Goal: Transaction & Acquisition: Purchase product/service

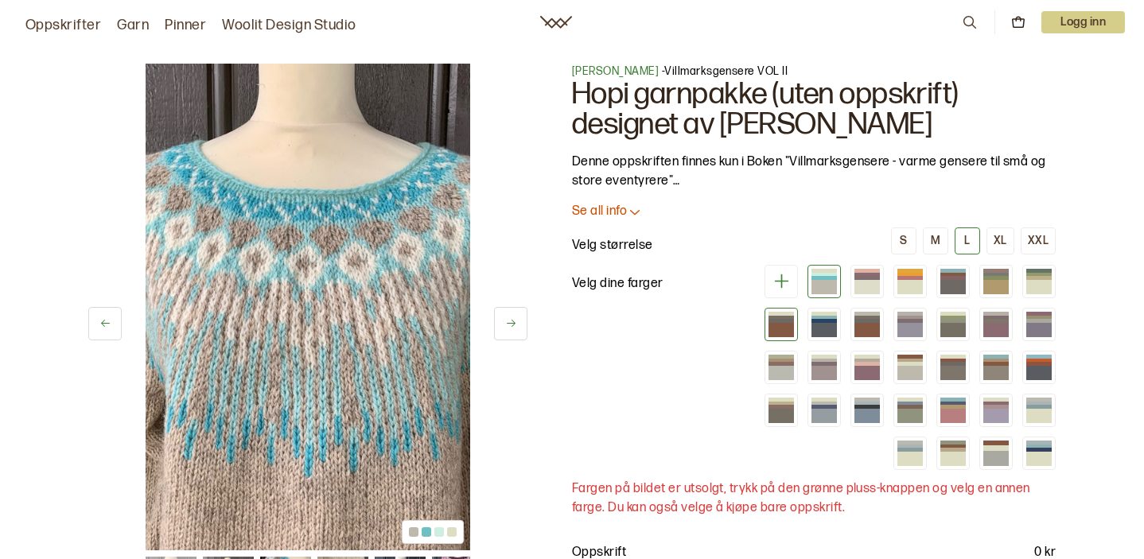
click at [778, 320] on div at bounding box center [780, 321] width 25 height 4
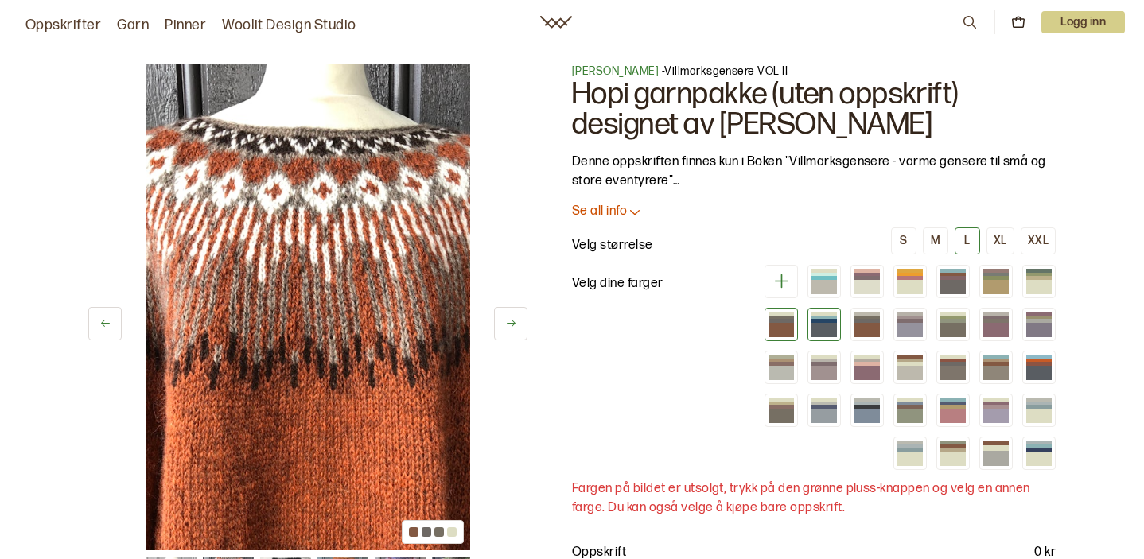
click at [817, 328] on div at bounding box center [823, 330] width 25 height 14
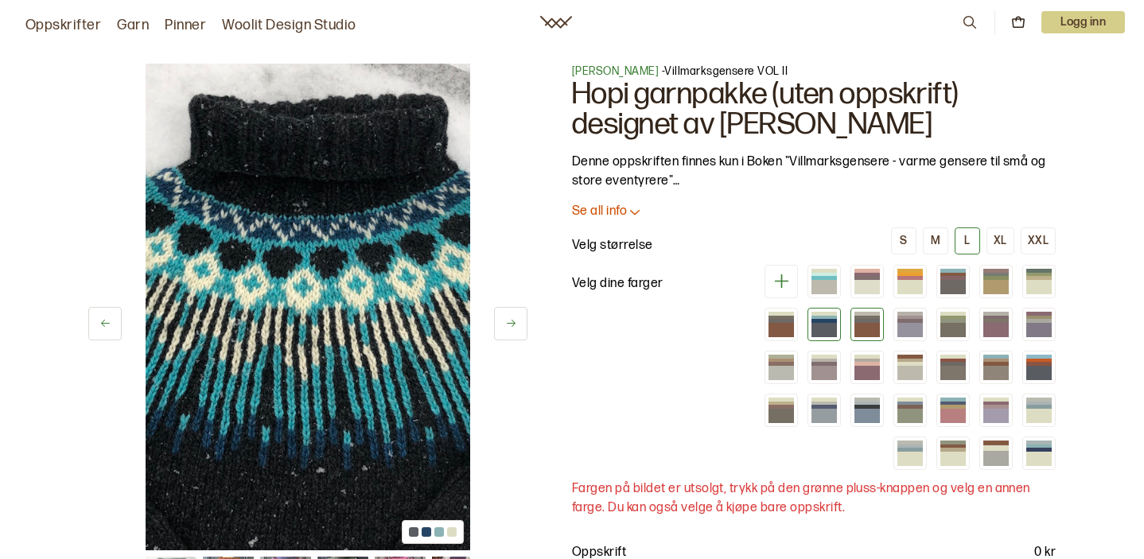
click at [864, 326] on div at bounding box center [866, 330] width 25 height 14
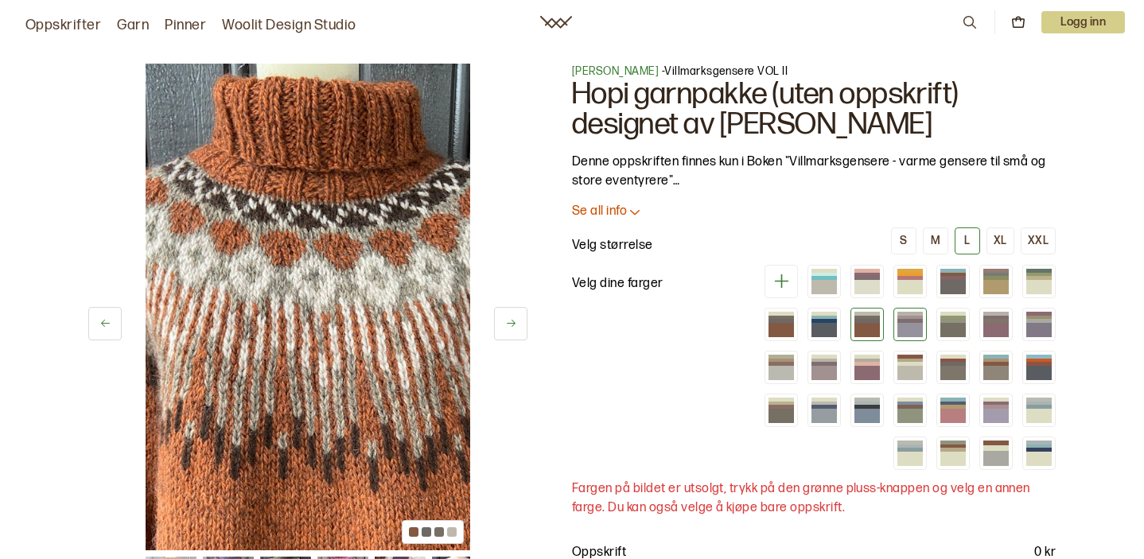
click at [911, 323] on div at bounding box center [909, 330] width 25 height 14
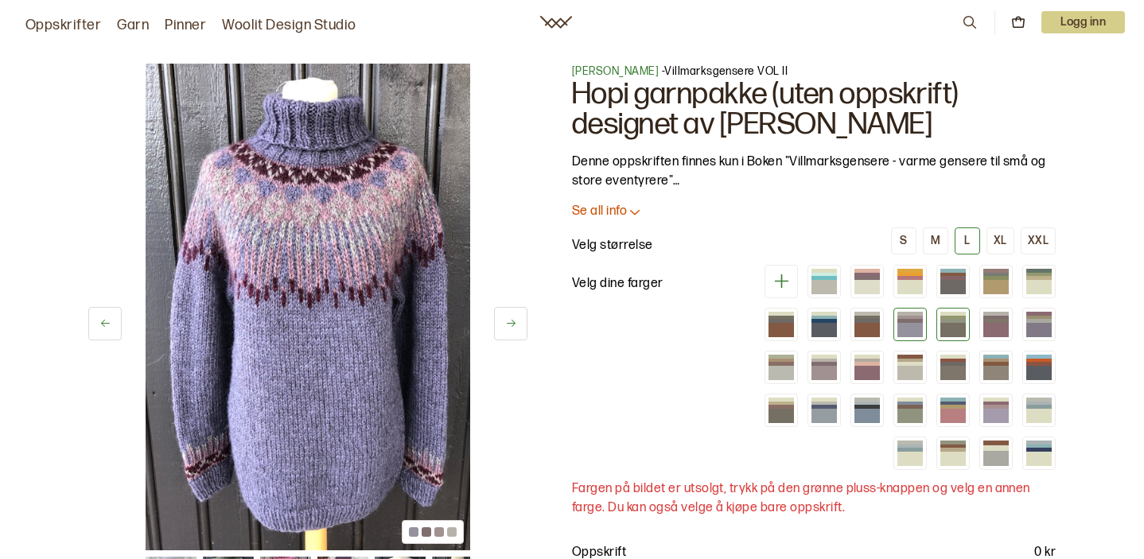
click at [945, 323] on div at bounding box center [952, 330] width 25 height 14
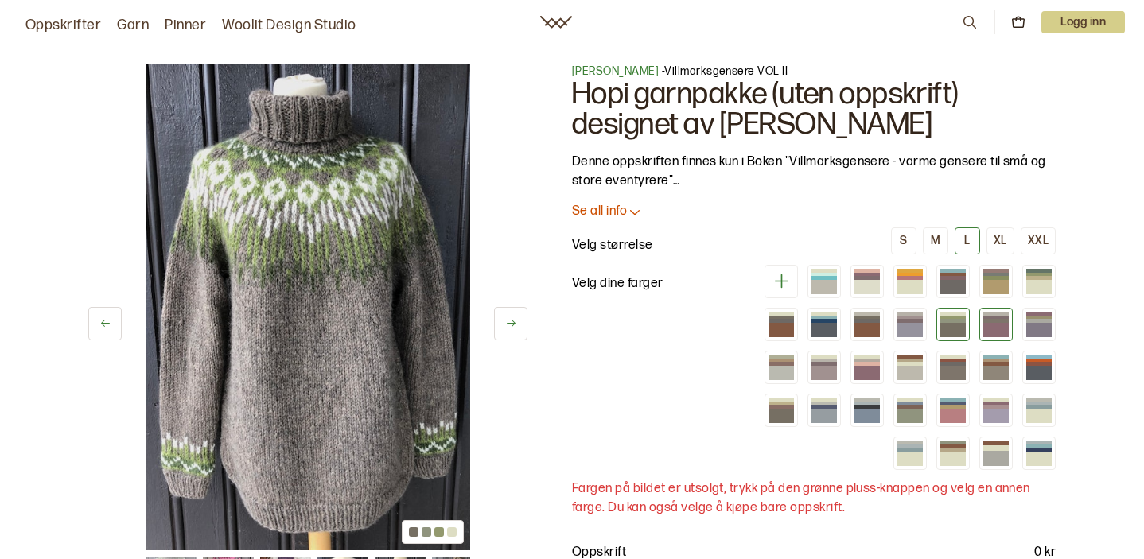
click at [997, 324] on div at bounding box center [995, 330] width 25 height 14
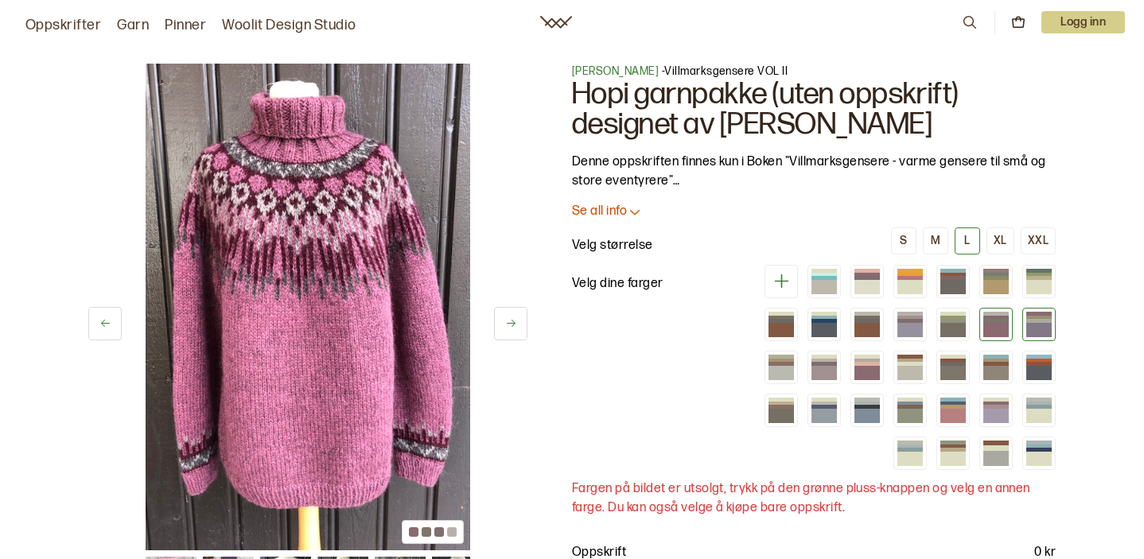
click at [1030, 324] on div at bounding box center [1038, 330] width 25 height 14
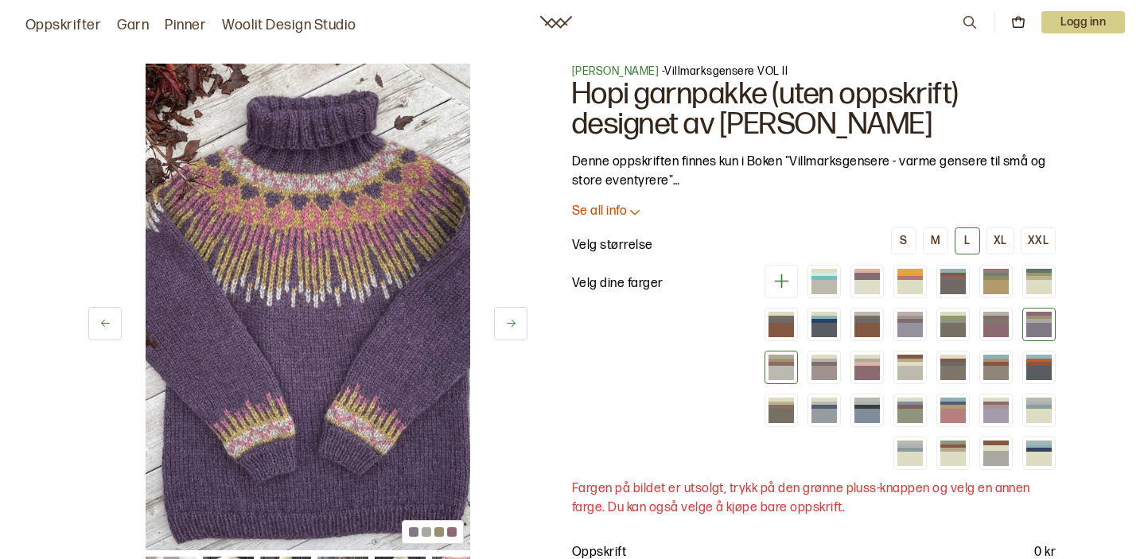
click at [775, 371] on div at bounding box center [780, 373] width 25 height 14
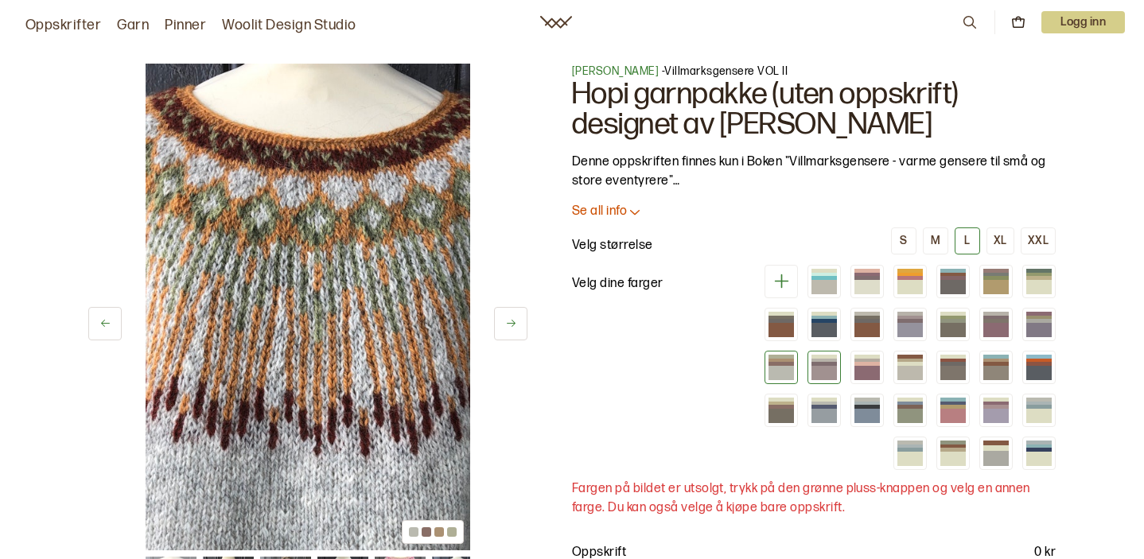
click at [826, 368] on div at bounding box center [823, 373] width 25 height 14
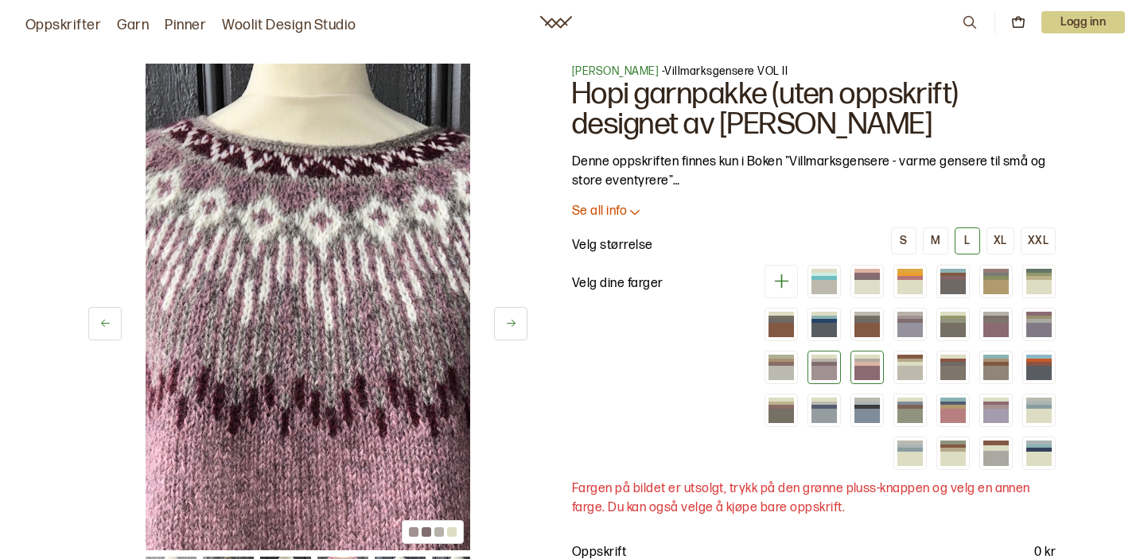
click at [868, 363] on div at bounding box center [866, 364] width 25 height 4
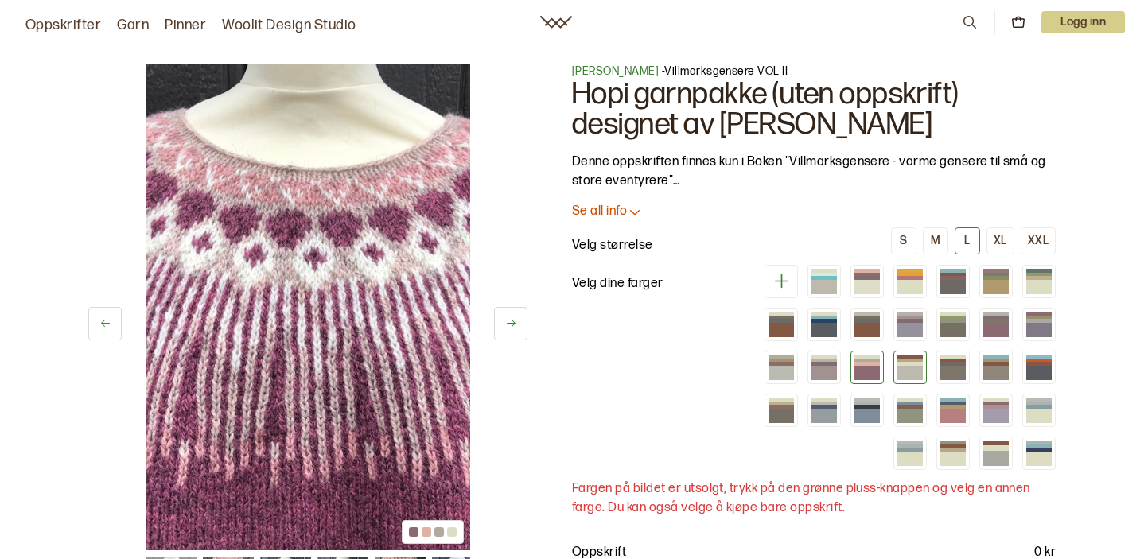
click at [907, 367] on div at bounding box center [909, 373] width 25 height 14
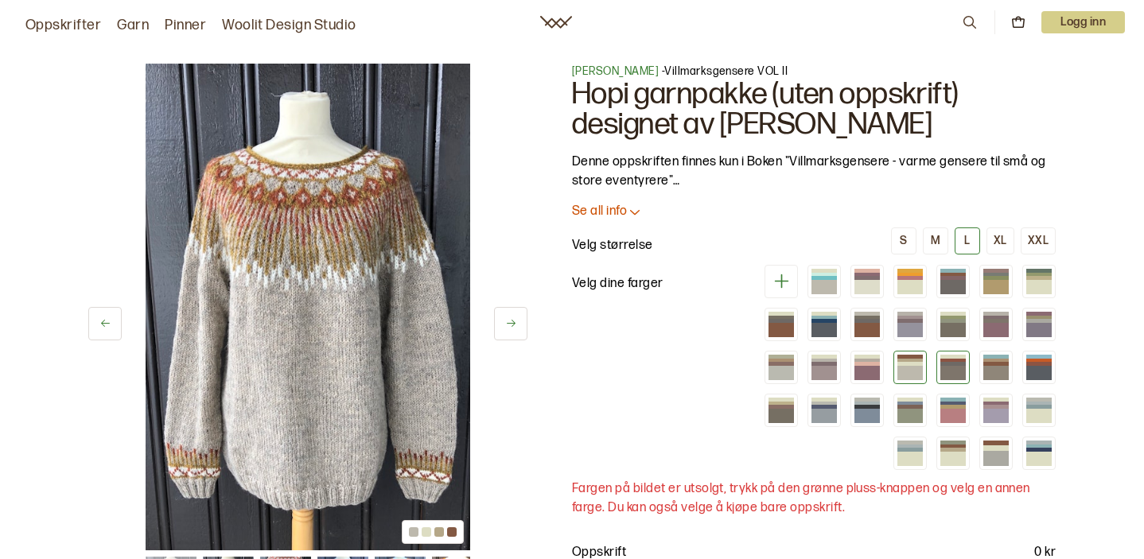
click at [955, 363] on div at bounding box center [952, 364] width 25 height 4
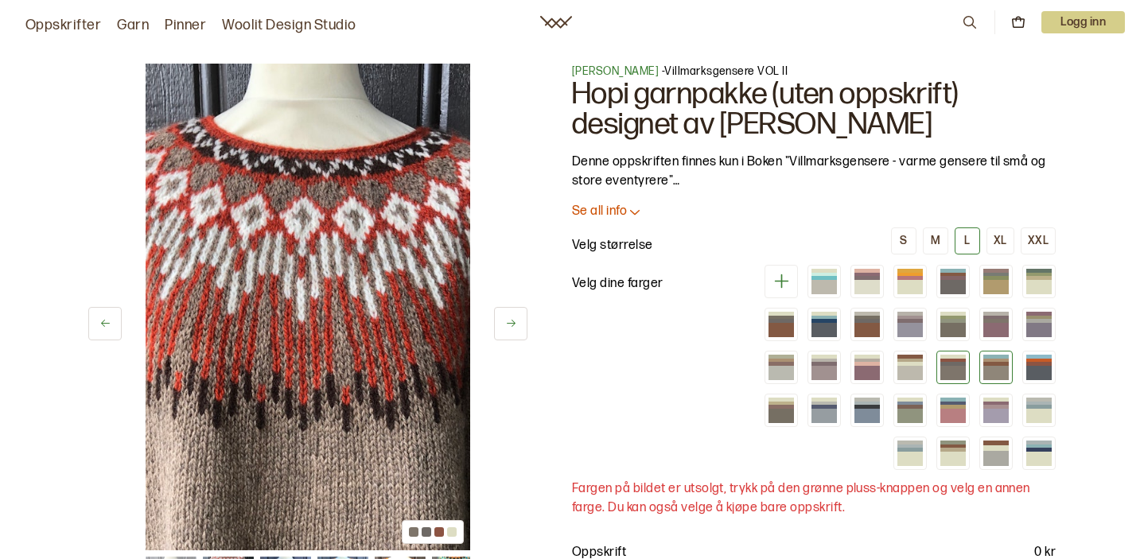
click at [995, 364] on div at bounding box center [995, 364] width 25 height 4
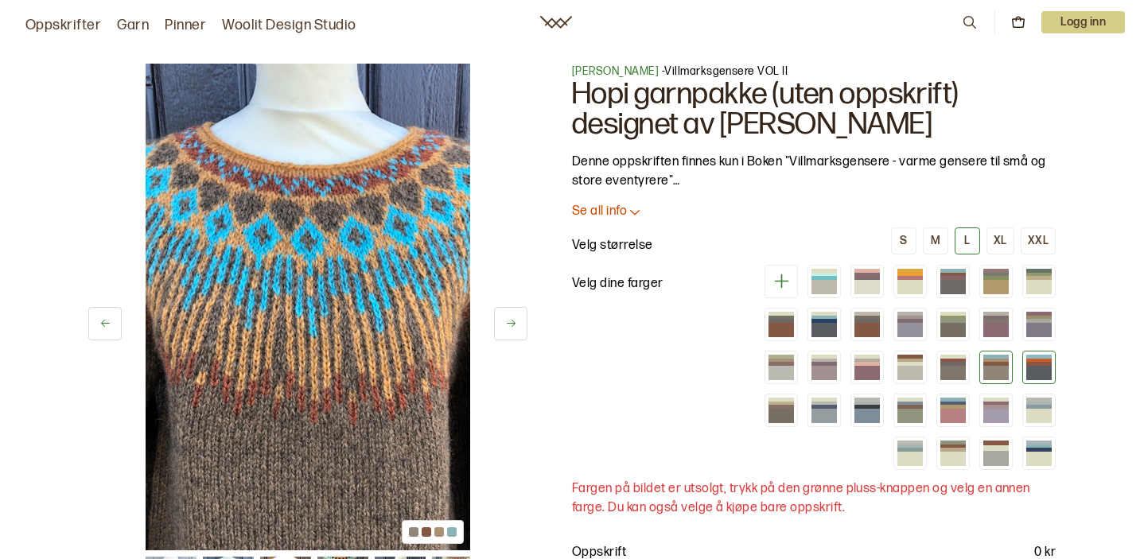
click at [1039, 360] on div at bounding box center [1038, 361] width 25 height 4
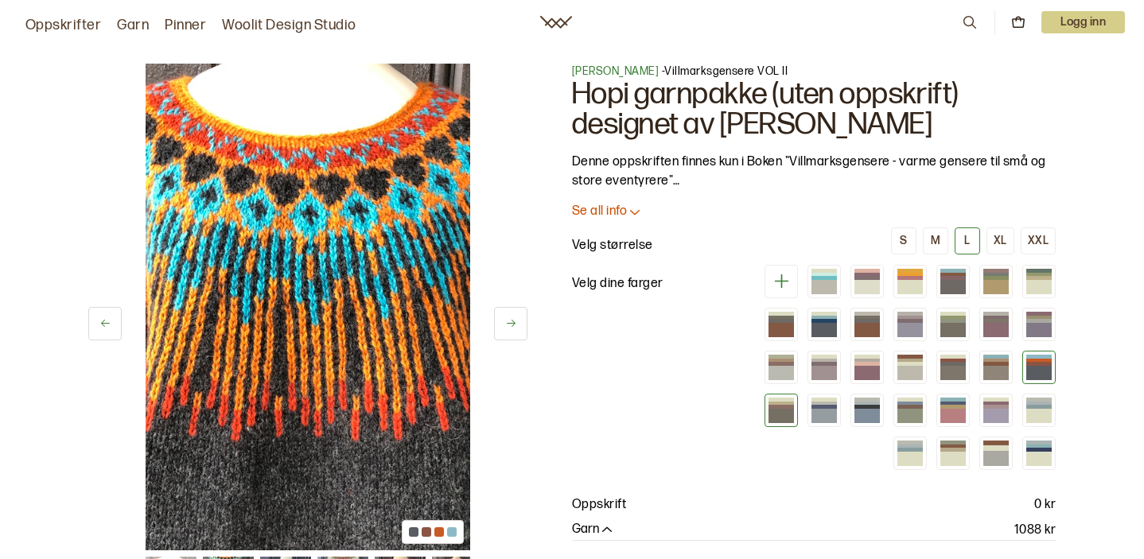
click at [777, 416] on div at bounding box center [780, 416] width 25 height 14
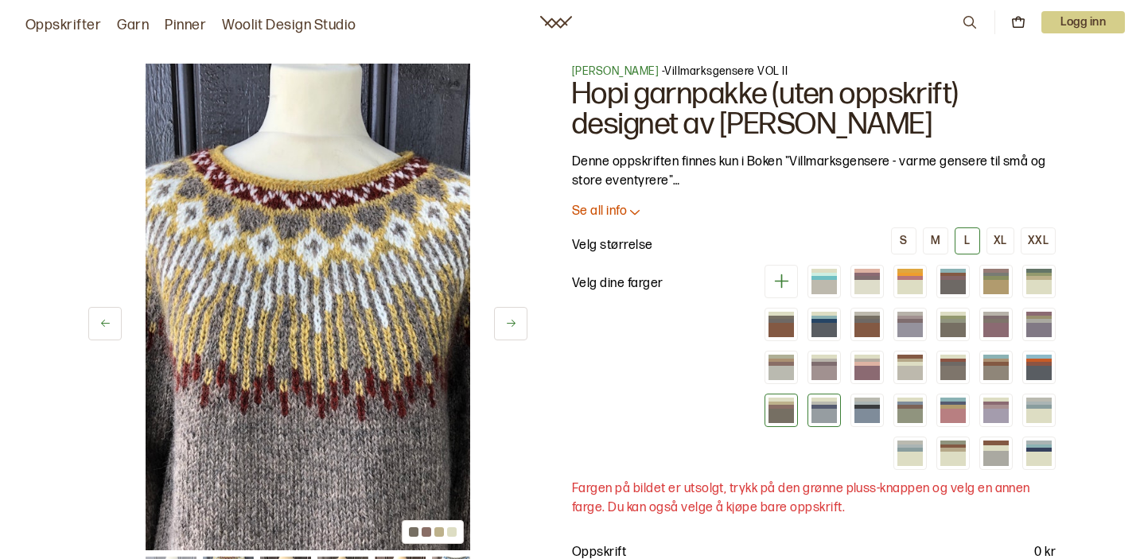
click at [821, 419] on div at bounding box center [823, 416] width 25 height 14
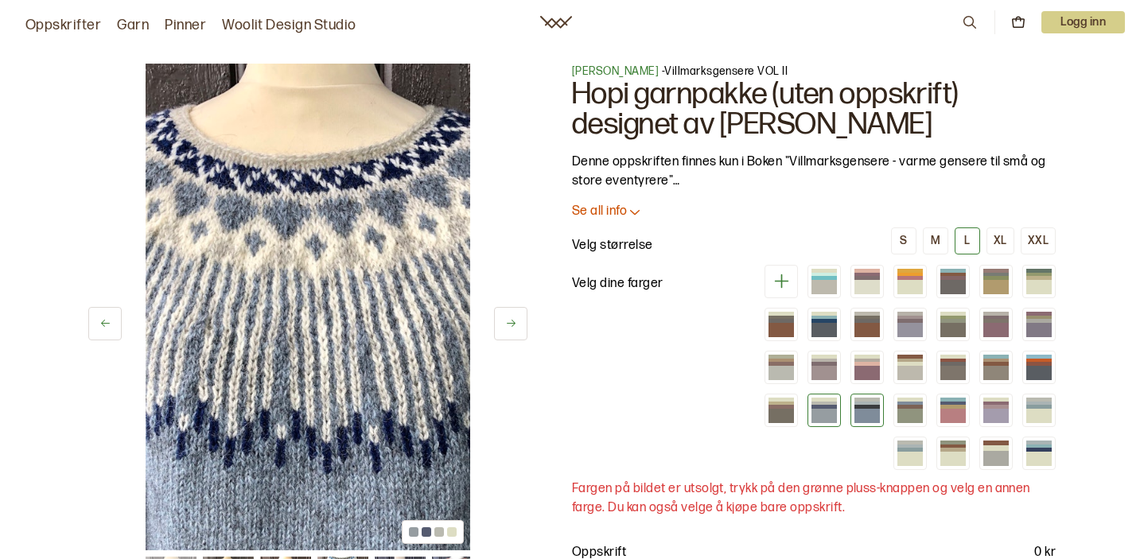
click at [872, 410] on div at bounding box center [866, 416] width 25 height 14
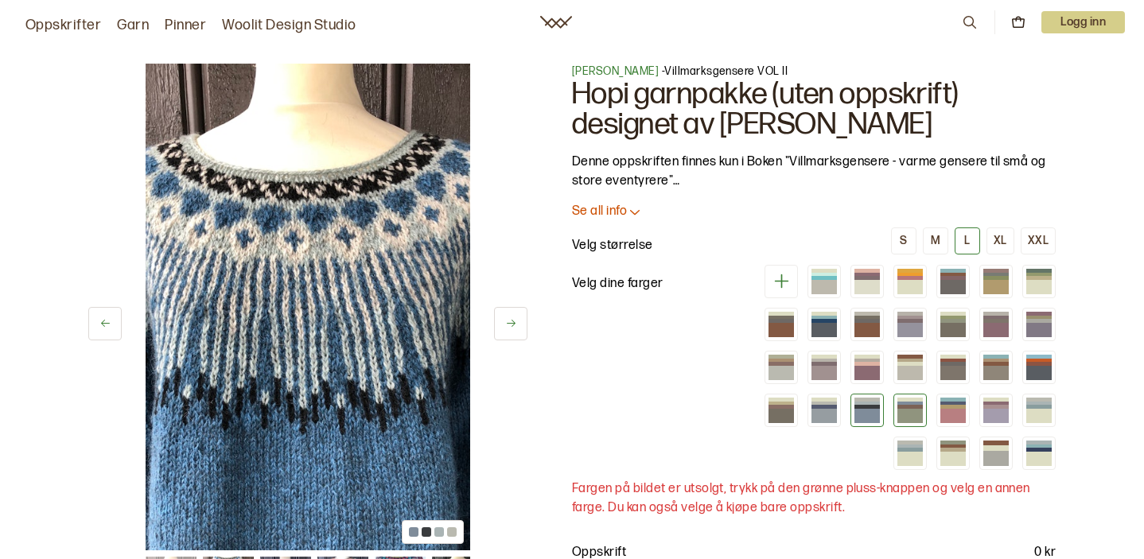
click at [907, 405] on div at bounding box center [909, 407] width 25 height 4
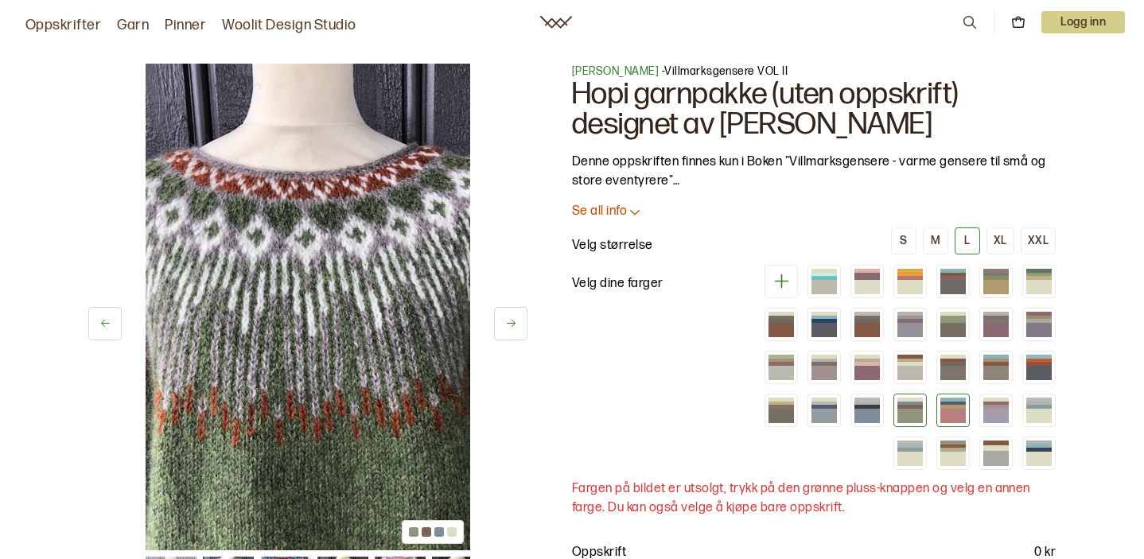
click at [946, 406] on div at bounding box center [952, 407] width 25 height 4
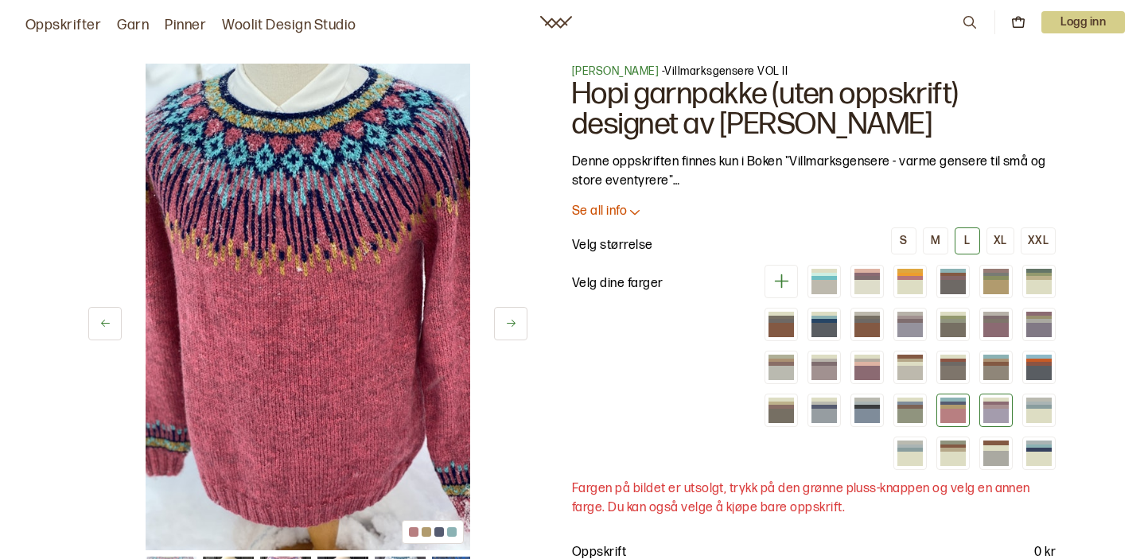
click at [991, 410] on div at bounding box center [995, 416] width 25 height 14
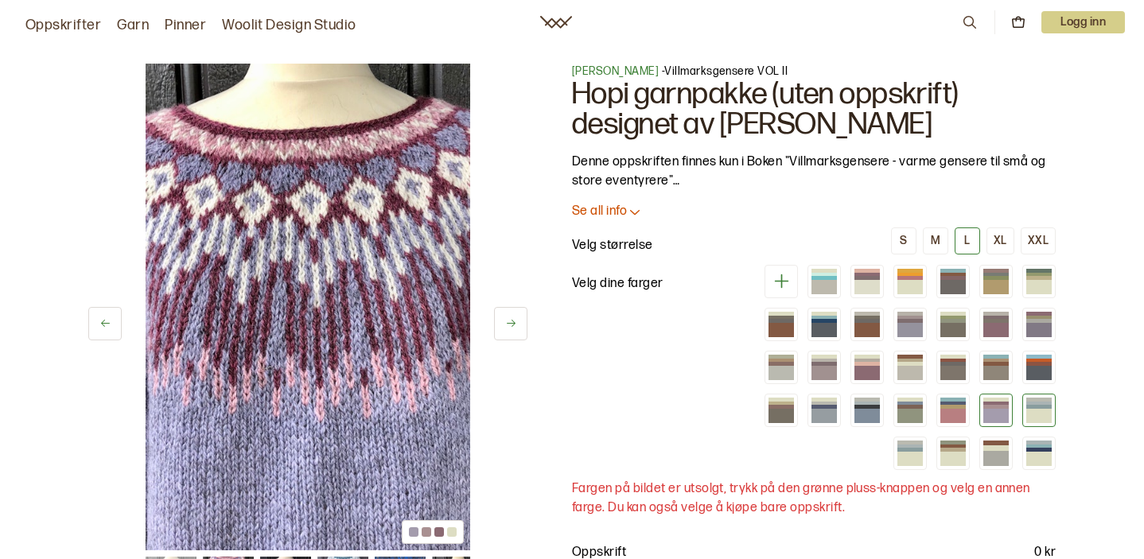
click at [1042, 406] on div at bounding box center [1038, 407] width 25 height 4
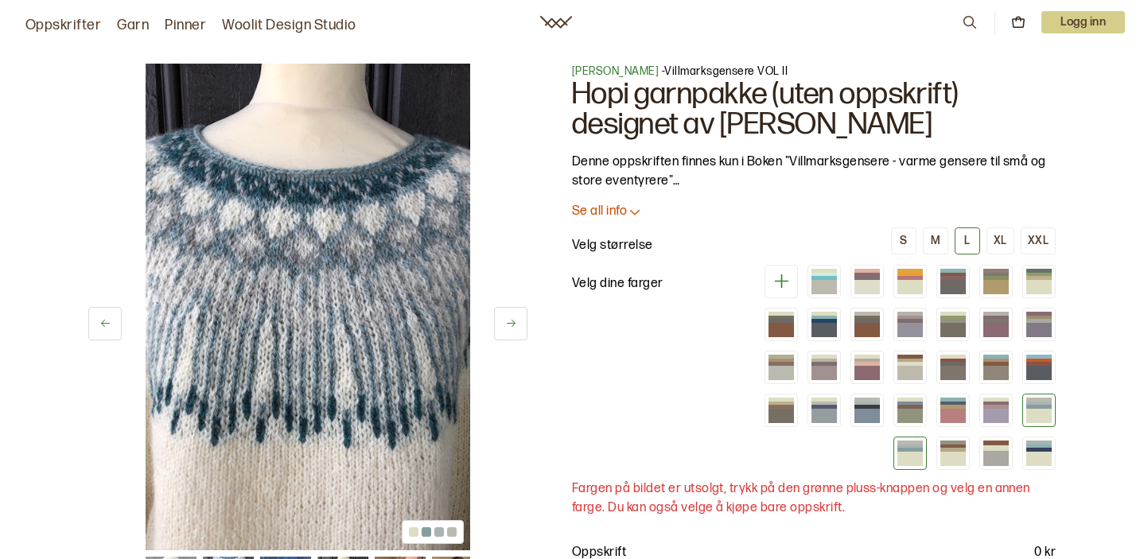
click at [906, 462] on div at bounding box center [909, 459] width 25 height 14
click at [906, 453] on div at bounding box center [909, 459] width 25 height 14
click at [1033, 410] on div at bounding box center [1038, 416] width 25 height 14
click at [911, 456] on div at bounding box center [909, 459] width 25 height 14
click at [951, 456] on div at bounding box center [952, 459] width 25 height 14
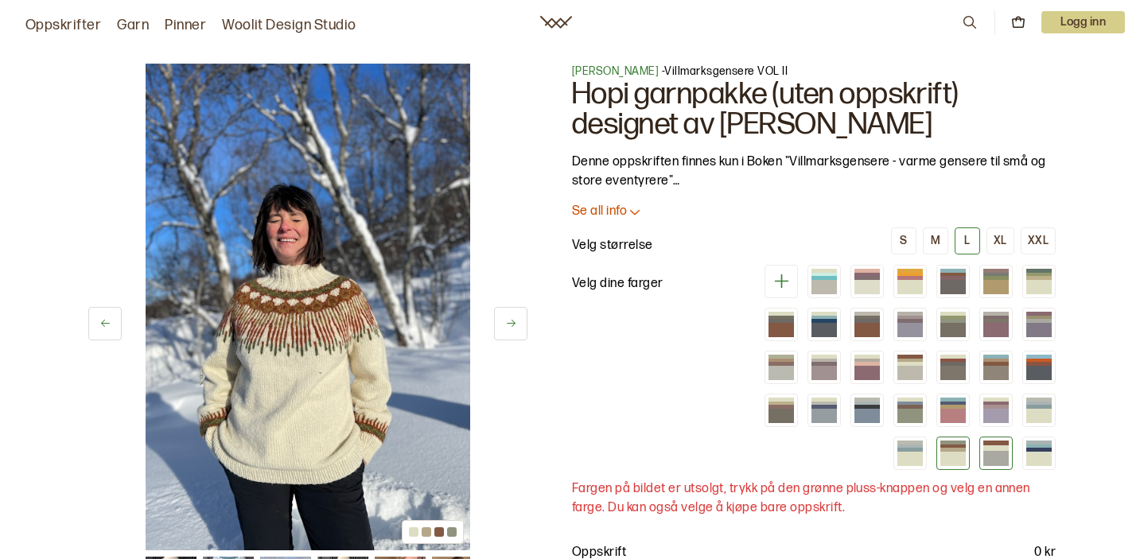
click at [991, 452] on div at bounding box center [995, 458] width 25 height 15
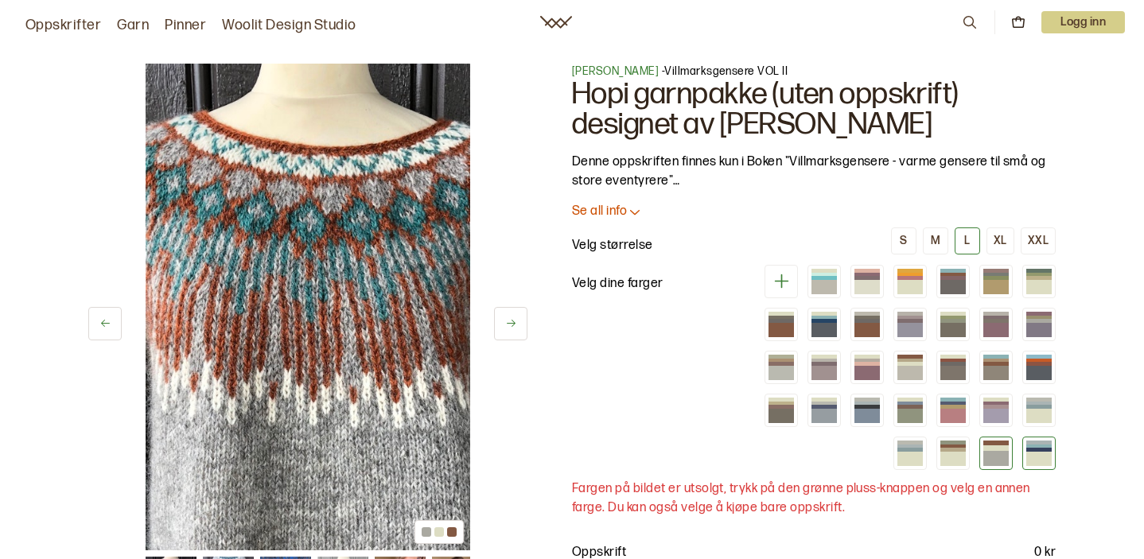
click at [1041, 449] on div at bounding box center [1038, 450] width 25 height 4
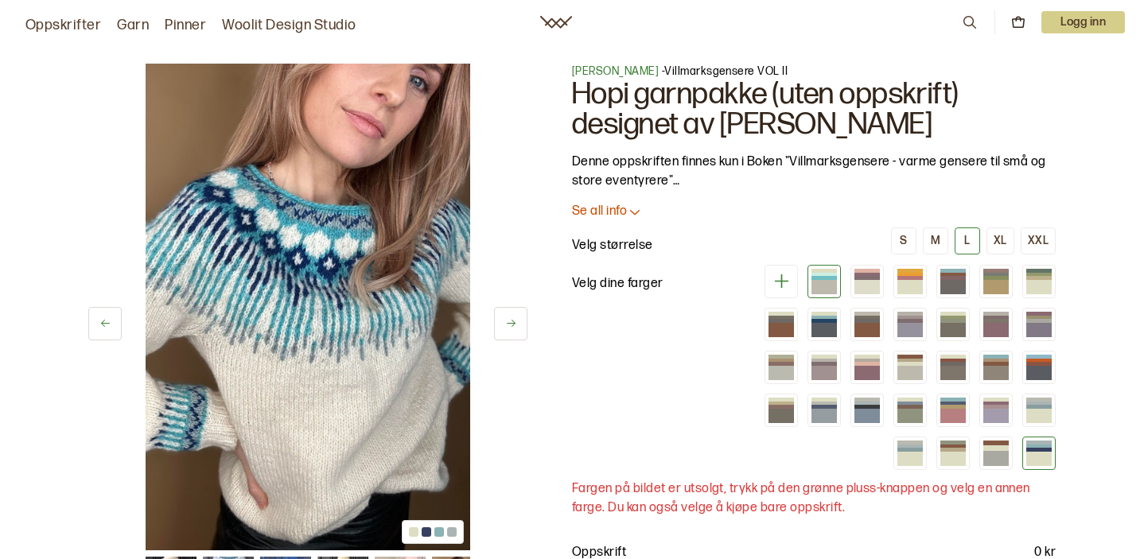
click at [825, 278] on div at bounding box center [823, 278] width 25 height 4
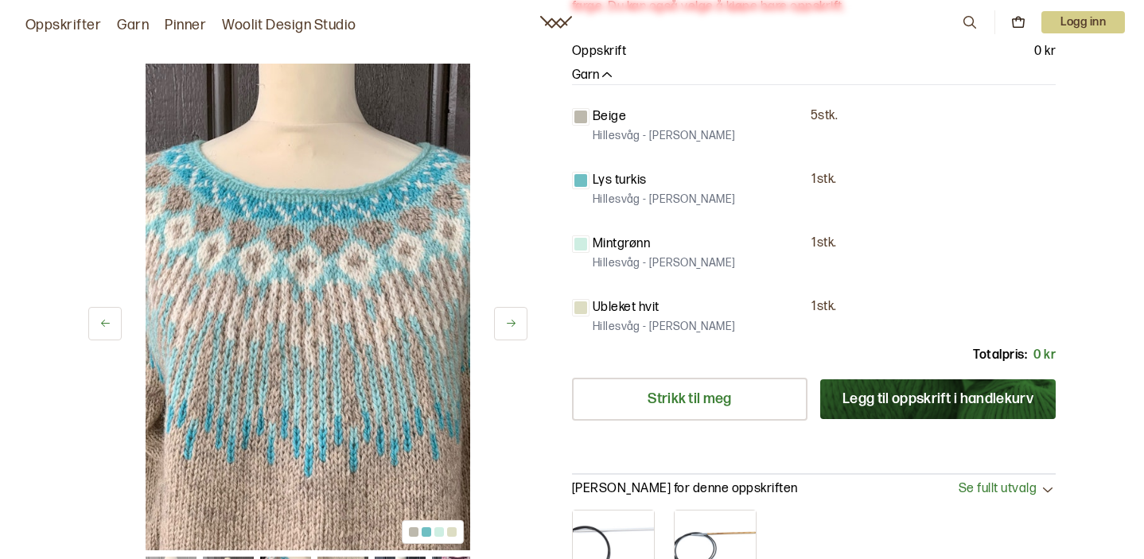
scroll to position [522, 0]
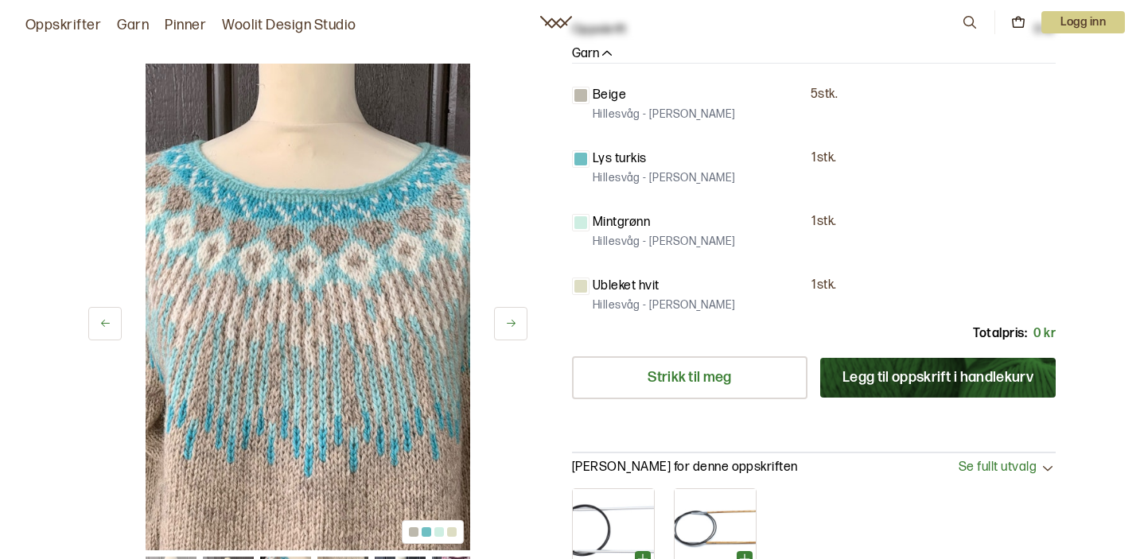
click at [904, 375] on button "Legg til oppskrift i handlekurv" at bounding box center [937, 378] width 235 height 40
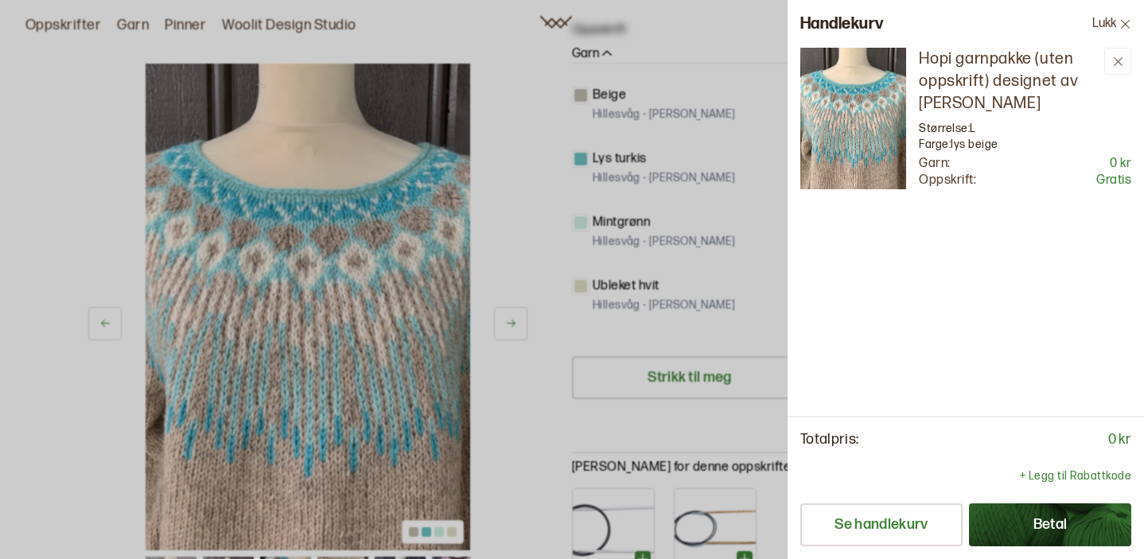
click at [517, 425] on div at bounding box center [572, 279] width 1144 height 559
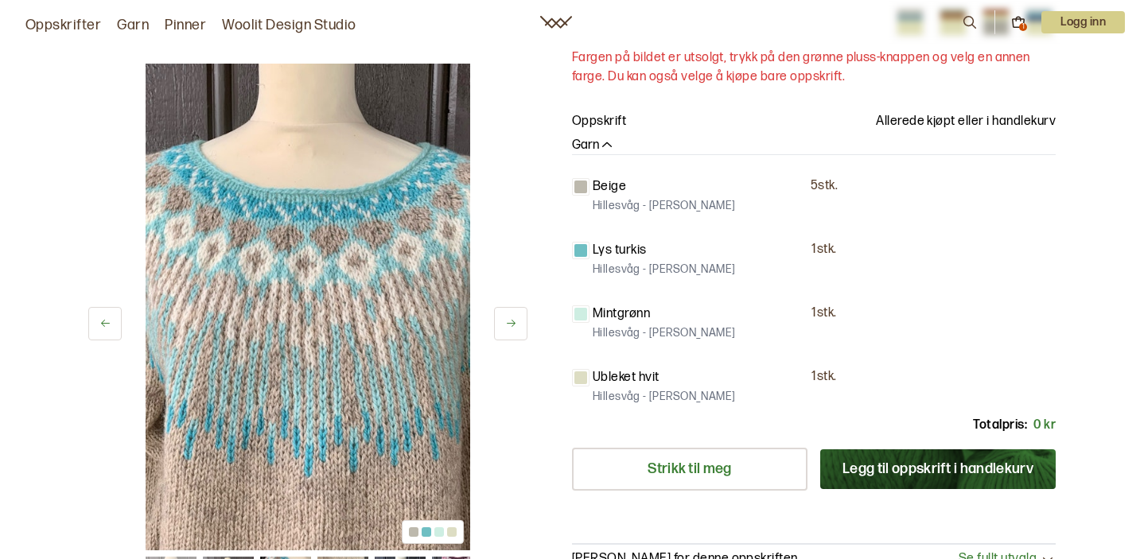
scroll to position [432, 0]
click at [616, 192] on p "Beige" at bounding box center [608, 186] width 33 height 19
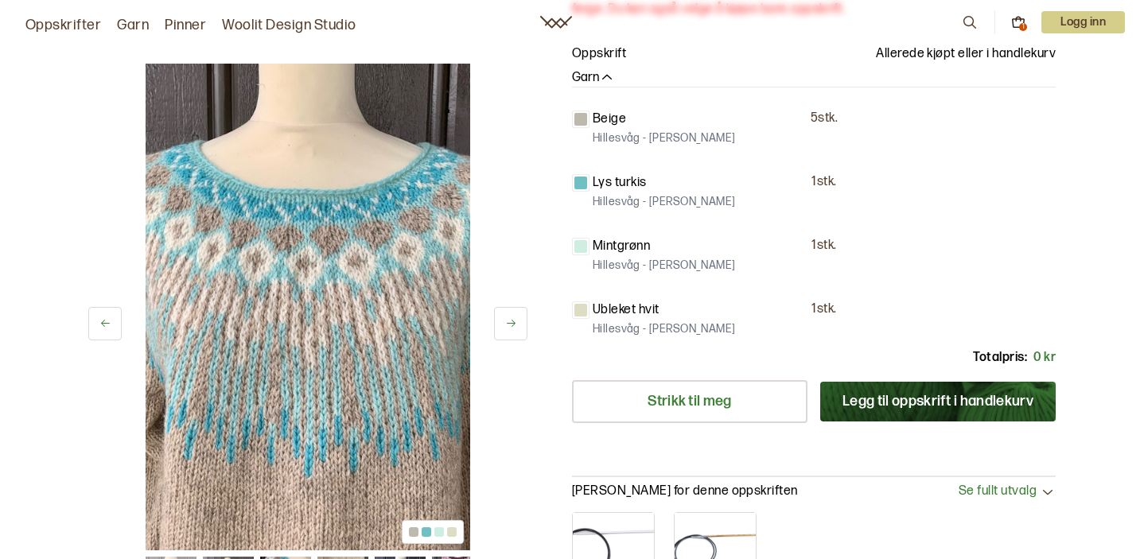
scroll to position [480, 0]
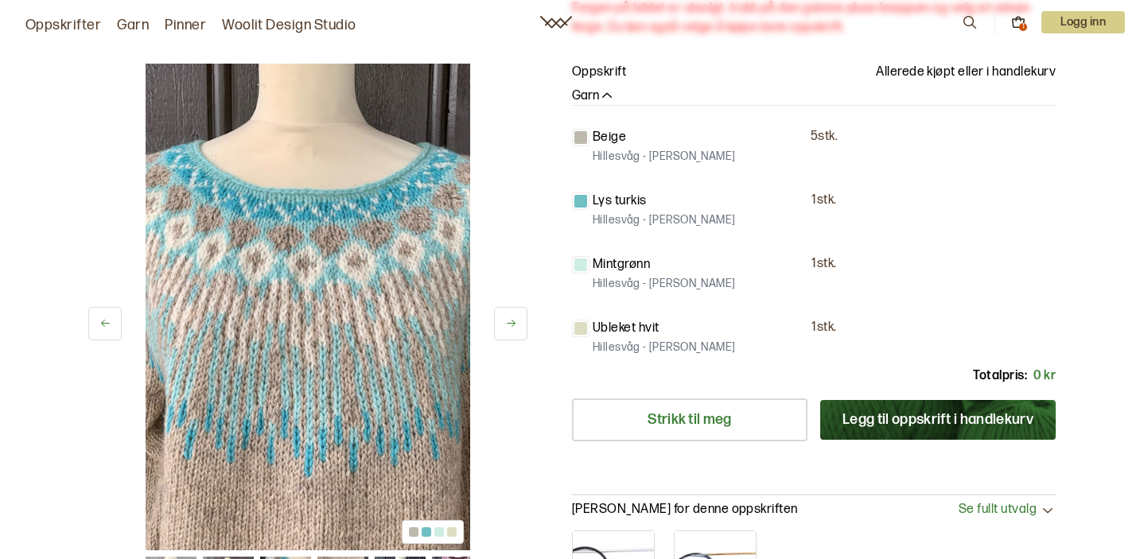
click at [601, 99] on icon "button" at bounding box center [607, 96] width 16 height 16
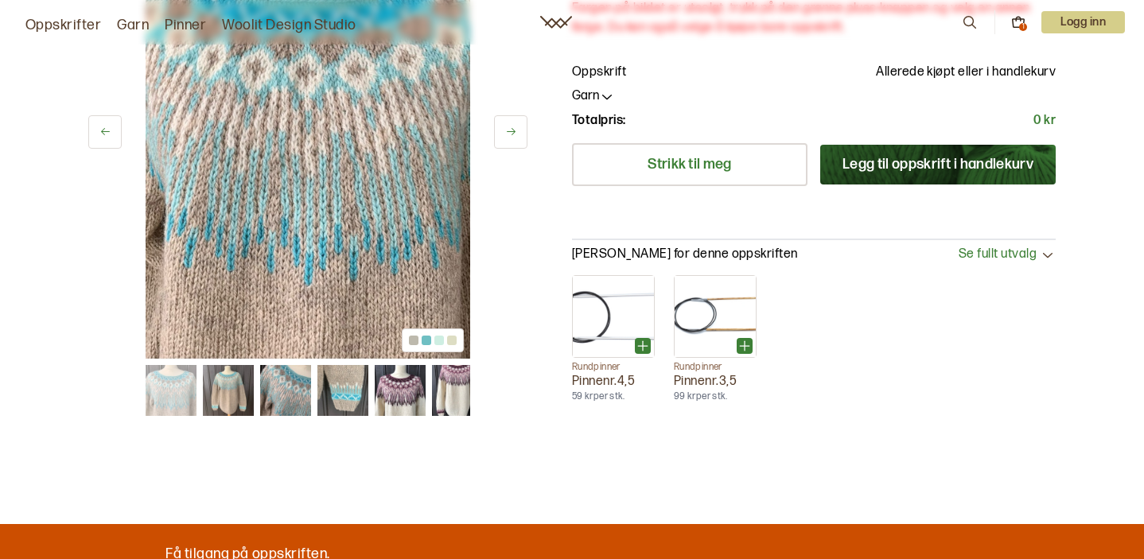
click at [601, 99] on icon "button" at bounding box center [607, 96] width 16 height 16
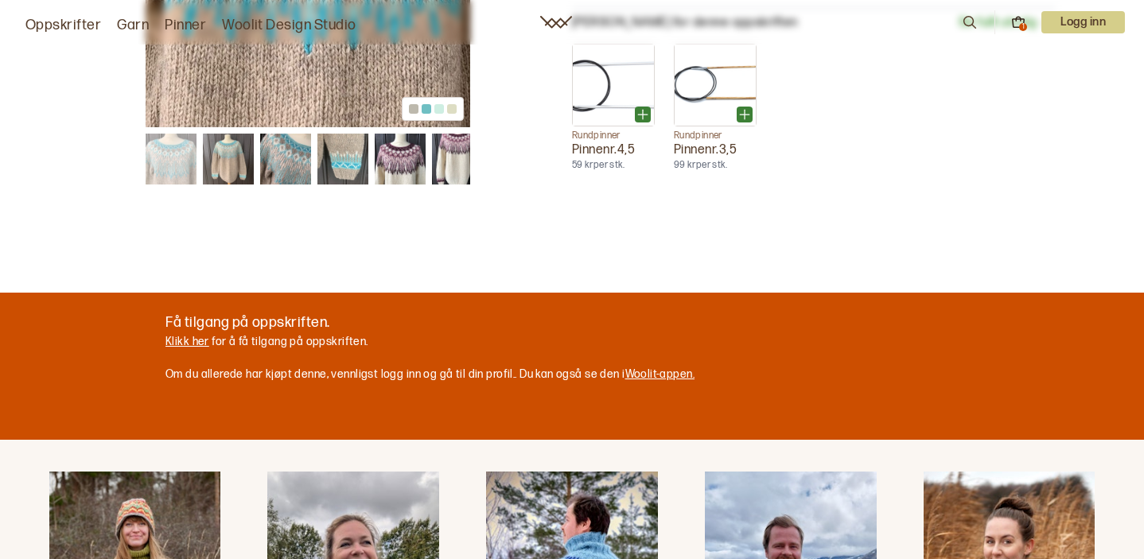
scroll to position [978, 0]
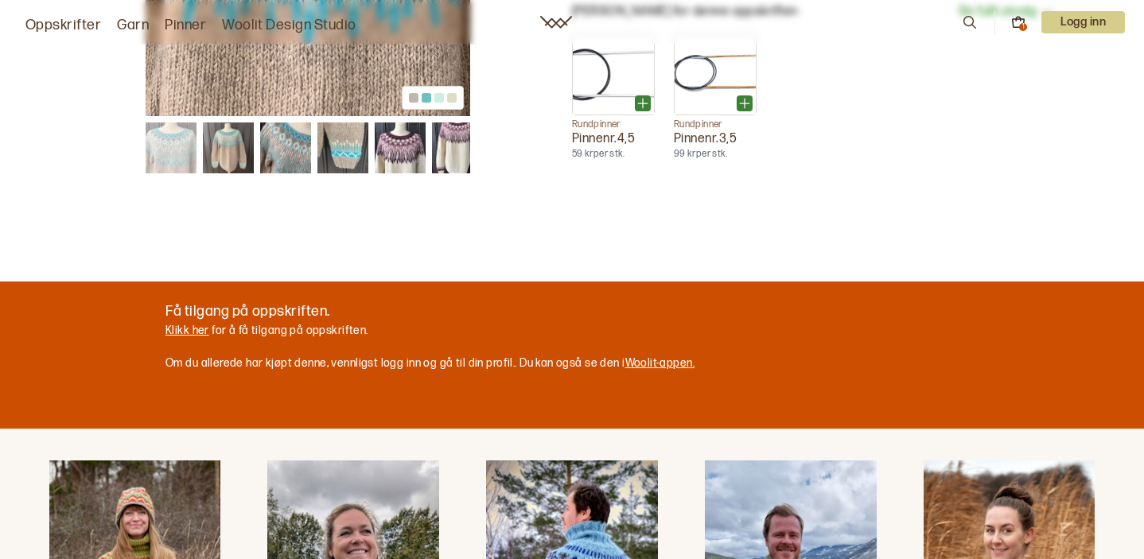
click at [179, 334] on link "Klikk her" at bounding box center [187, 331] width 44 height 14
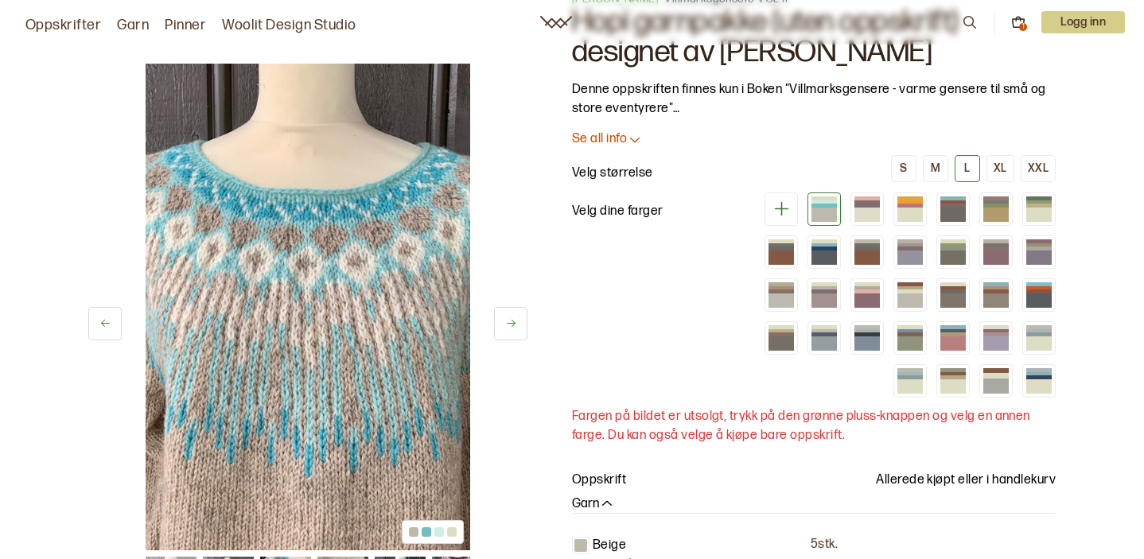
scroll to position [68, 0]
